Goal: Find specific page/section: Find specific page/section

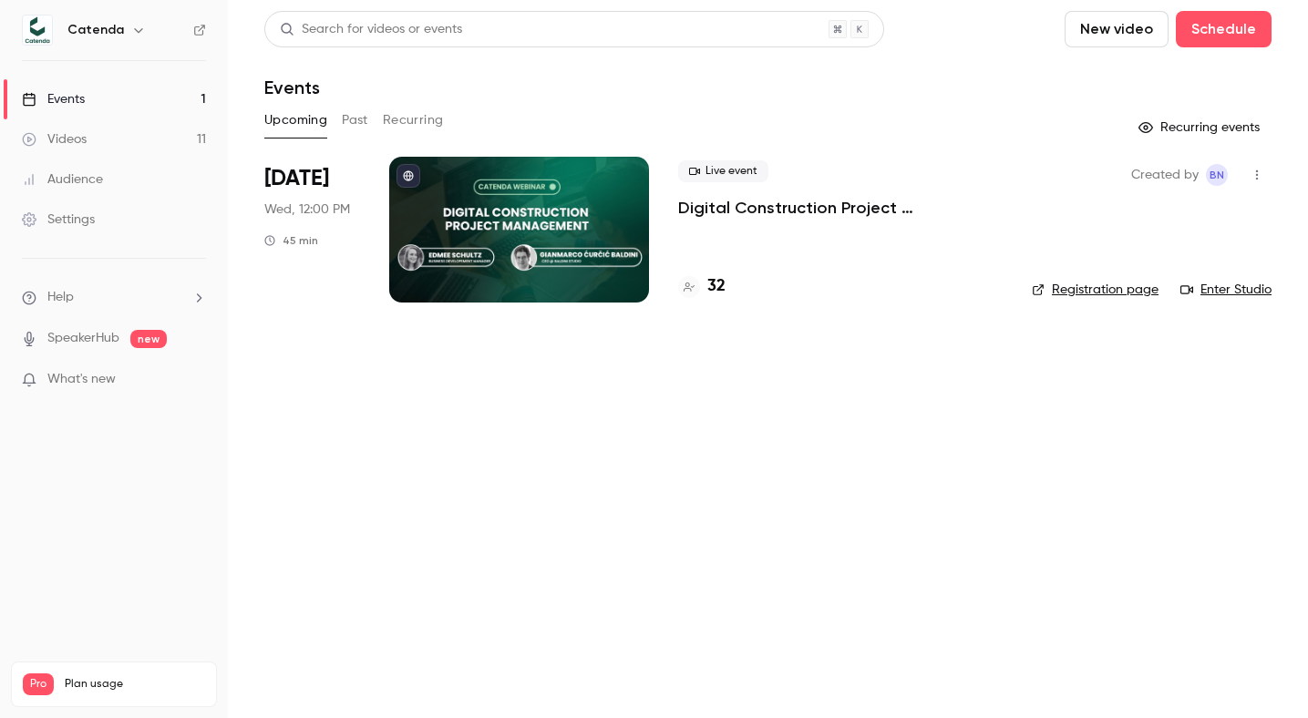
click at [844, 202] on p "Digital Construction Project Management" at bounding box center [840, 208] width 324 height 22
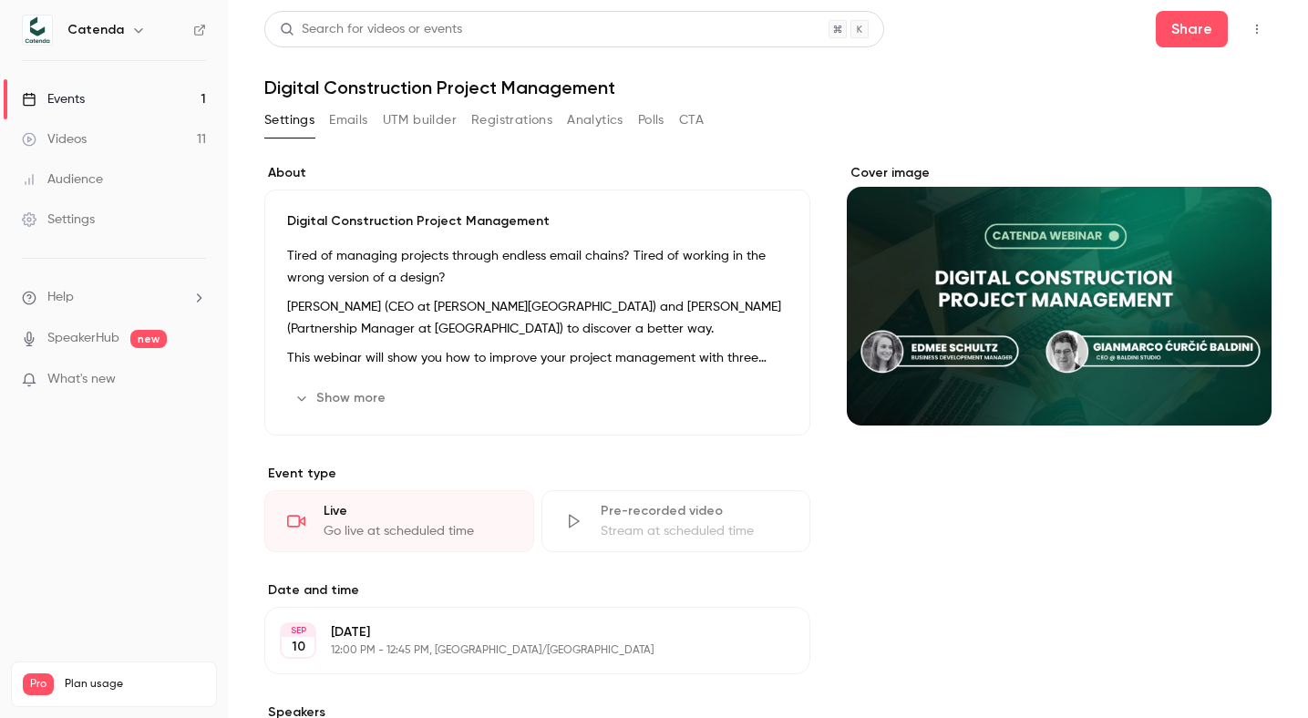
click at [508, 105] on div "Search for videos or events Share Digital Construction Project Management Setti…" at bounding box center [767, 542] width 1007 height 1063
click at [513, 125] on button "Registrations" at bounding box center [511, 120] width 81 height 29
